Goal: Task Accomplishment & Management: Complete application form

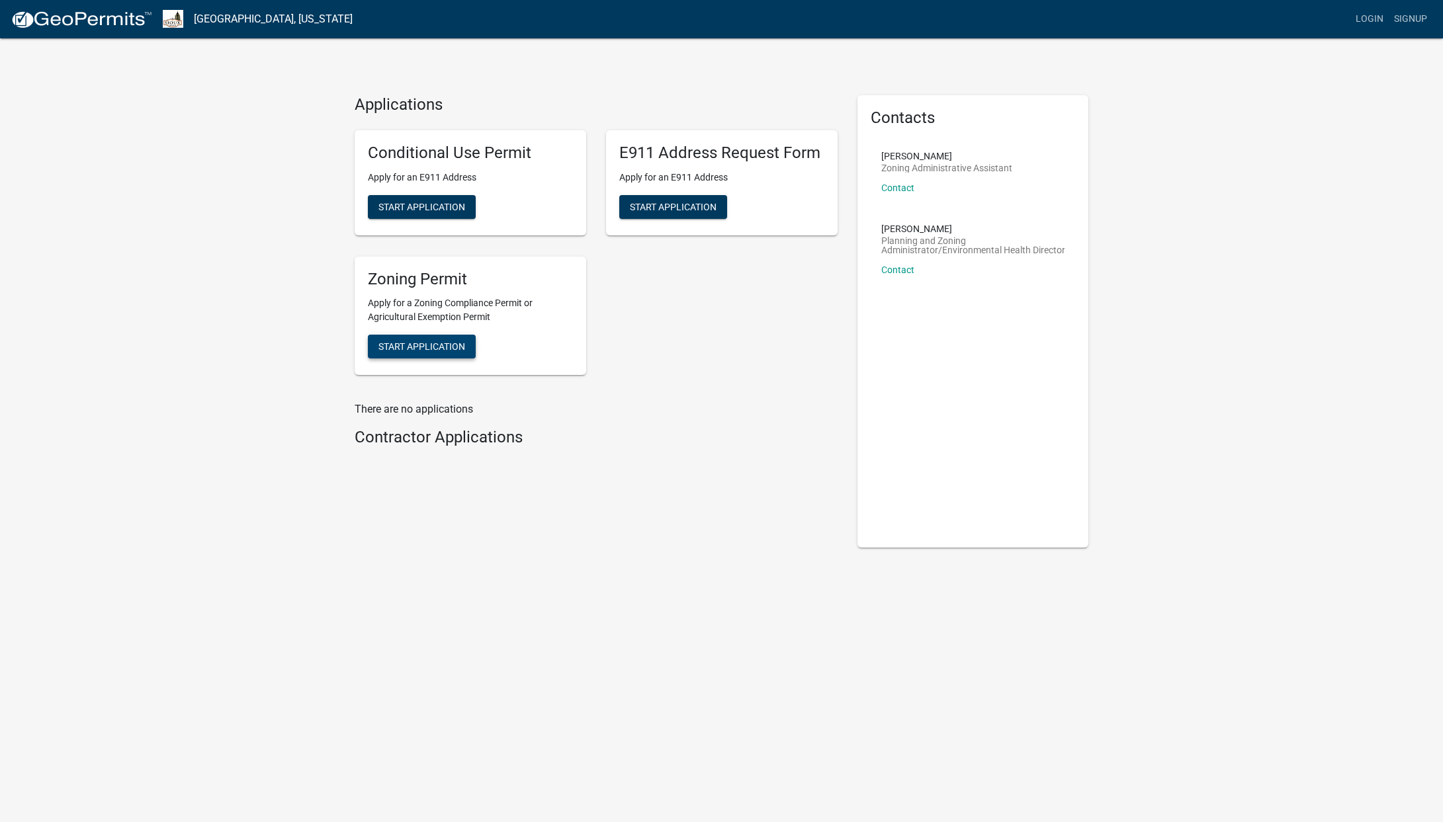
click at [449, 346] on span "Start Application" at bounding box center [421, 346] width 87 height 11
